Goal: Task Accomplishment & Management: Manage account settings

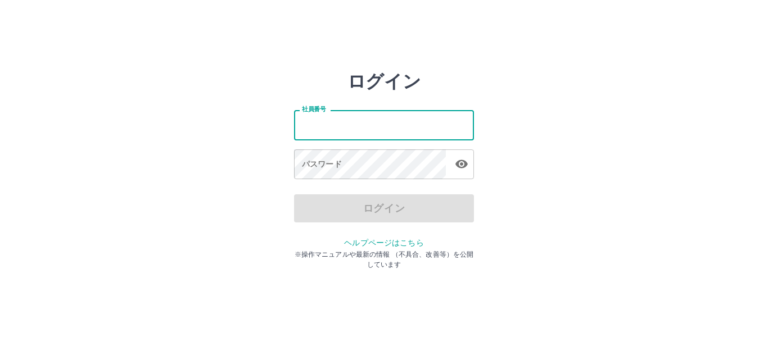
click at [332, 125] on input "社員番号" at bounding box center [384, 125] width 180 height 30
type input "*******"
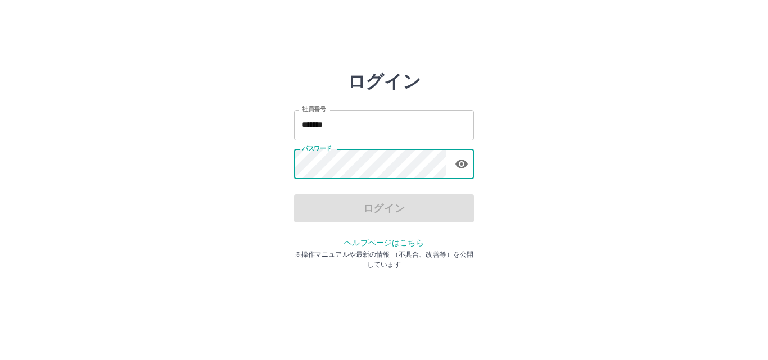
click at [591, 251] on html "ログイン 社員番号 ******* 社員番号 パスワード パスワード ログイン ヘルプページはこちら ※操作マニュアルや最新の情報 （不具合、改善等）を公開し…" at bounding box center [384, 125] width 768 height 251
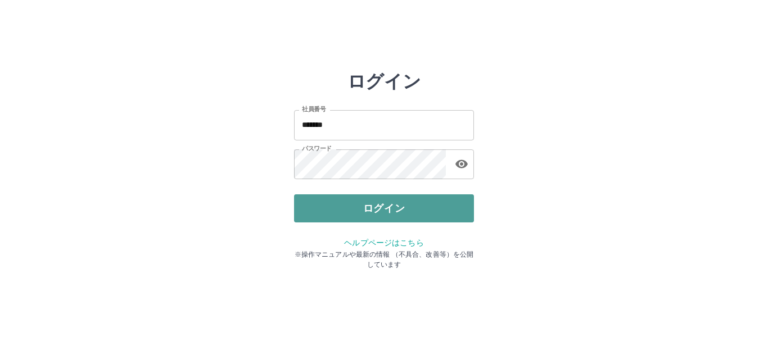
click at [429, 216] on button "ログイン" at bounding box center [384, 208] width 180 height 28
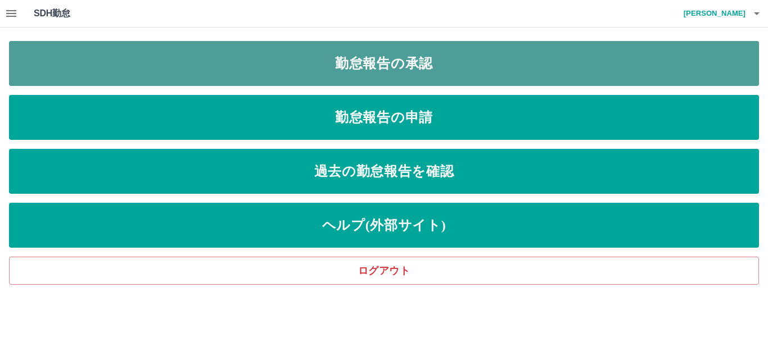
click at [393, 69] on link "勤怠報告の承認" at bounding box center [384, 63] width 750 height 45
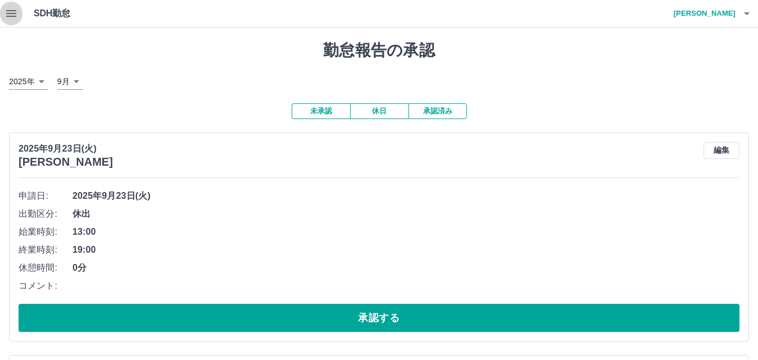
click at [10, 11] on icon "button" at bounding box center [11, 13] width 10 height 7
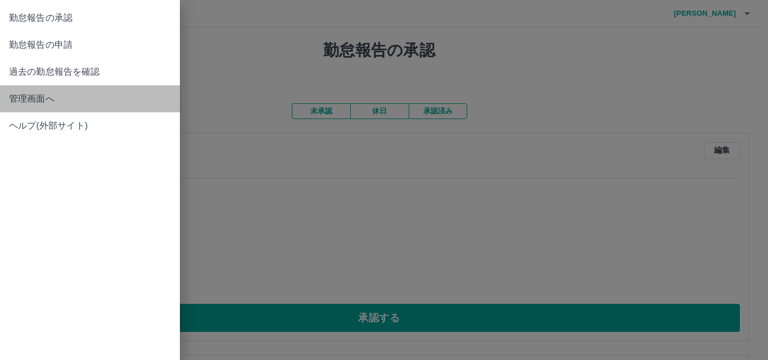
click at [27, 99] on span "管理画面へ" at bounding box center [90, 98] width 162 height 13
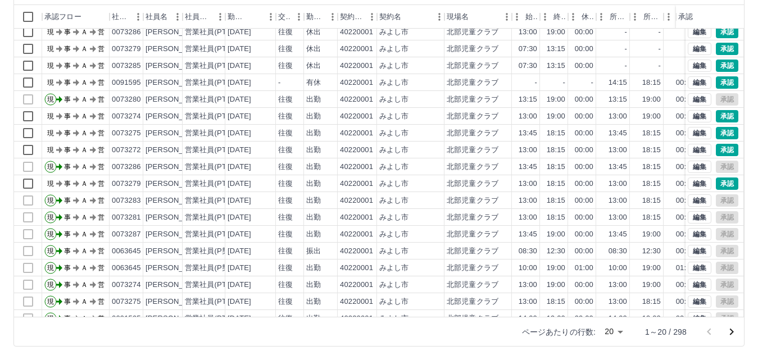
scroll to position [2, 0]
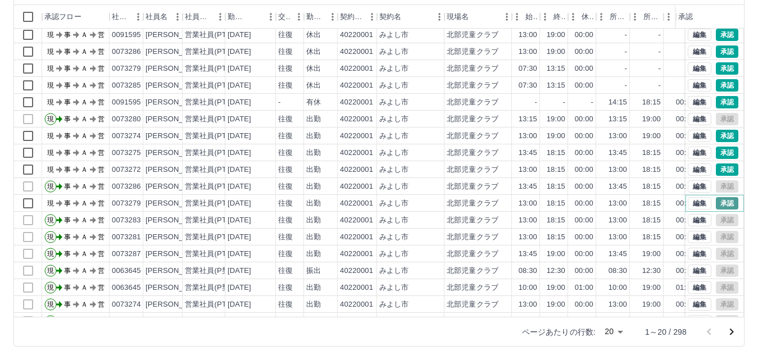
click at [719, 205] on button "承認" at bounding box center [727, 203] width 22 height 12
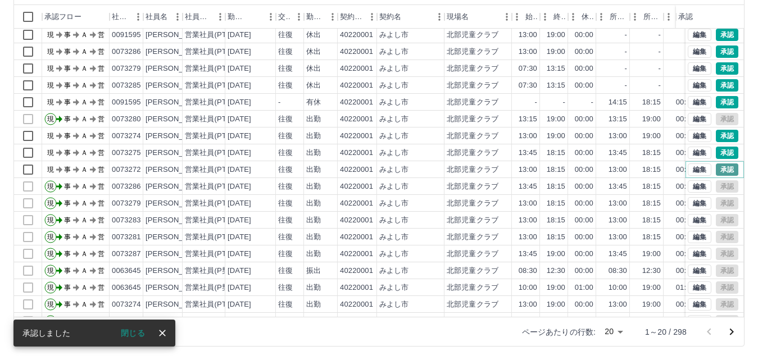
click at [718, 169] on button "承認" at bounding box center [727, 170] width 22 height 12
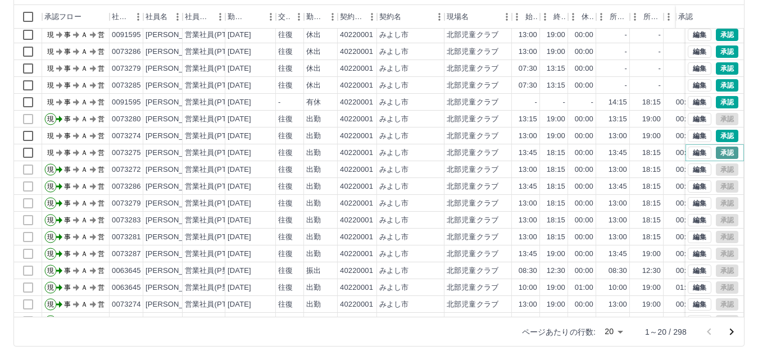
click at [716, 149] on button "承認" at bounding box center [727, 153] width 22 height 12
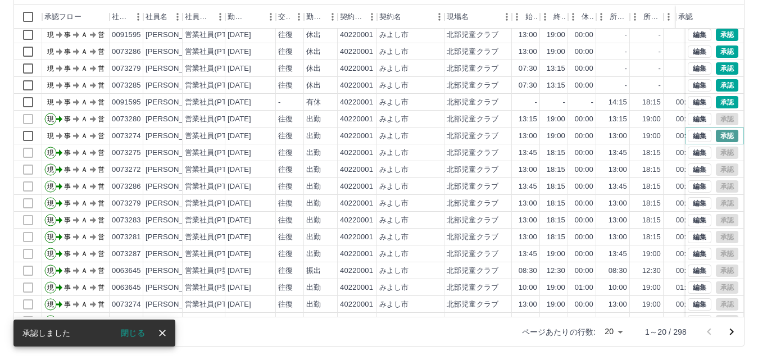
click at [716, 136] on button "承認" at bounding box center [727, 136] width 22 height 12
